Goal: Task Accomplishment & Management: Manage account settings

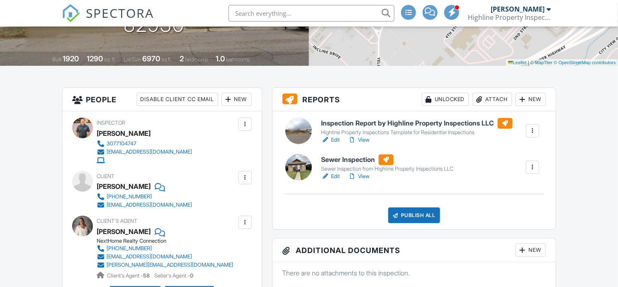
click at [335, 176] on link "Edit" at bounding box center [330, 177] width 19 height 8
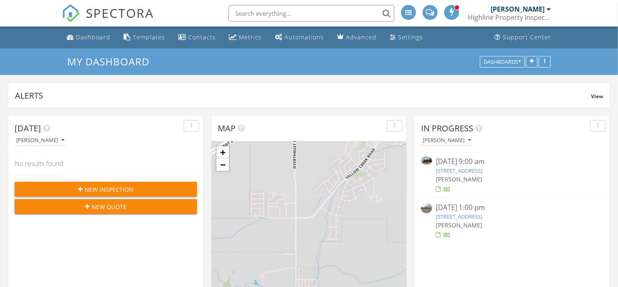
scroll to position [178, 194]
click at [450, 174] on link "2354 Moose Calf Rd, Coalville, UT 84017" at bounding box center [459, 170] width 46 height 7
